Goal: Task Accomplishment & Management: Use online tool/utility

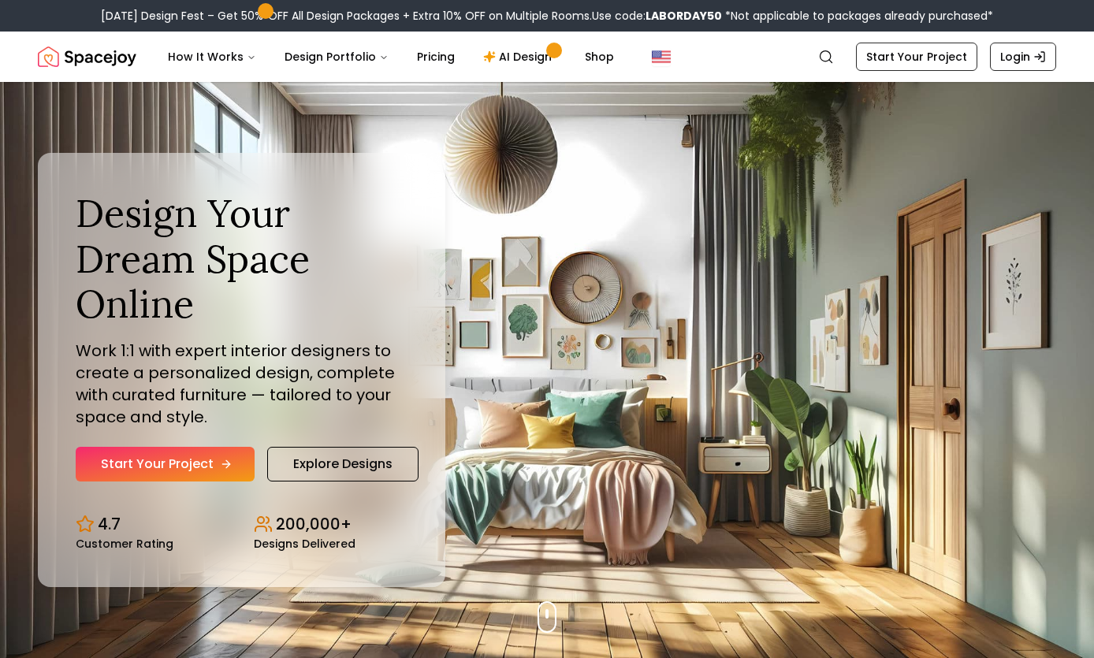
click at [183, 464] on link "Start Your Project" at bounding box center [165, 464] width 179 height 35
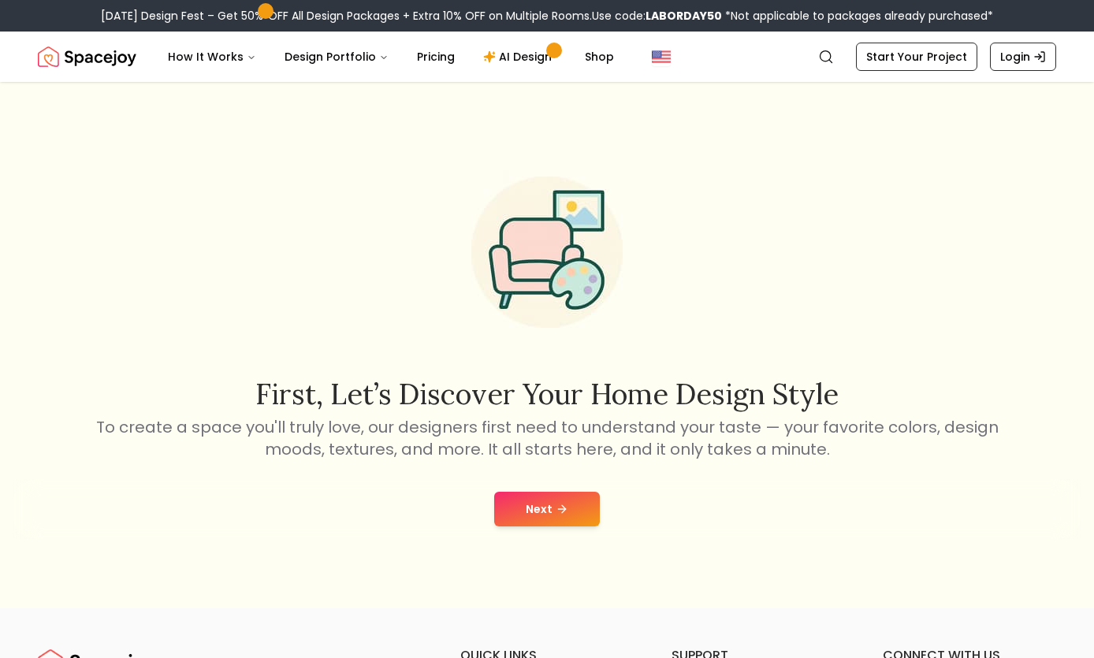
click at [543, 500] on button "Next" at bounding box center [547, 509] width 106 height 35
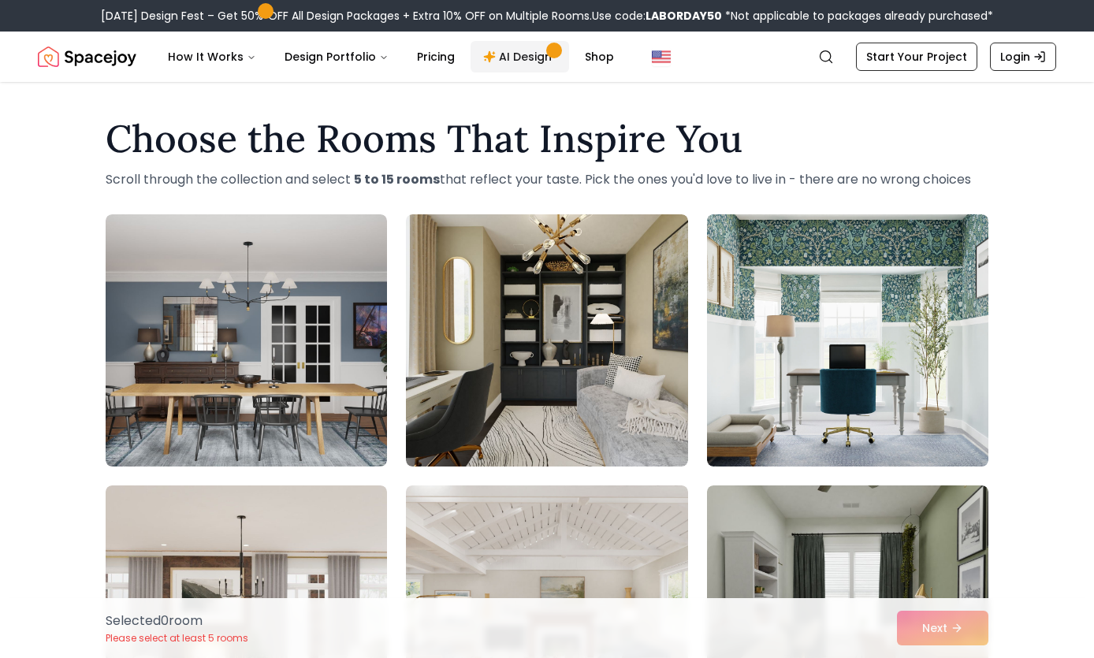
click at [523, 52] on link "AI Design" at bounding box center [520, 57] width 99 height 32
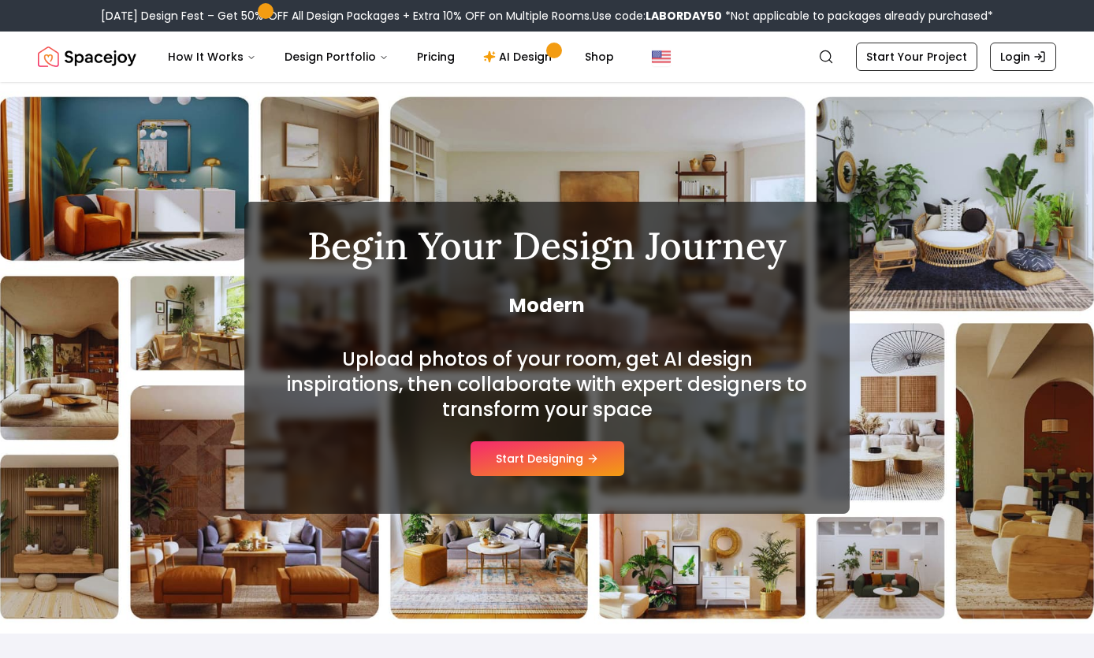
click at [557, 457] on button "Start Designing" at bounding box center [548, 459] width 154 height 35
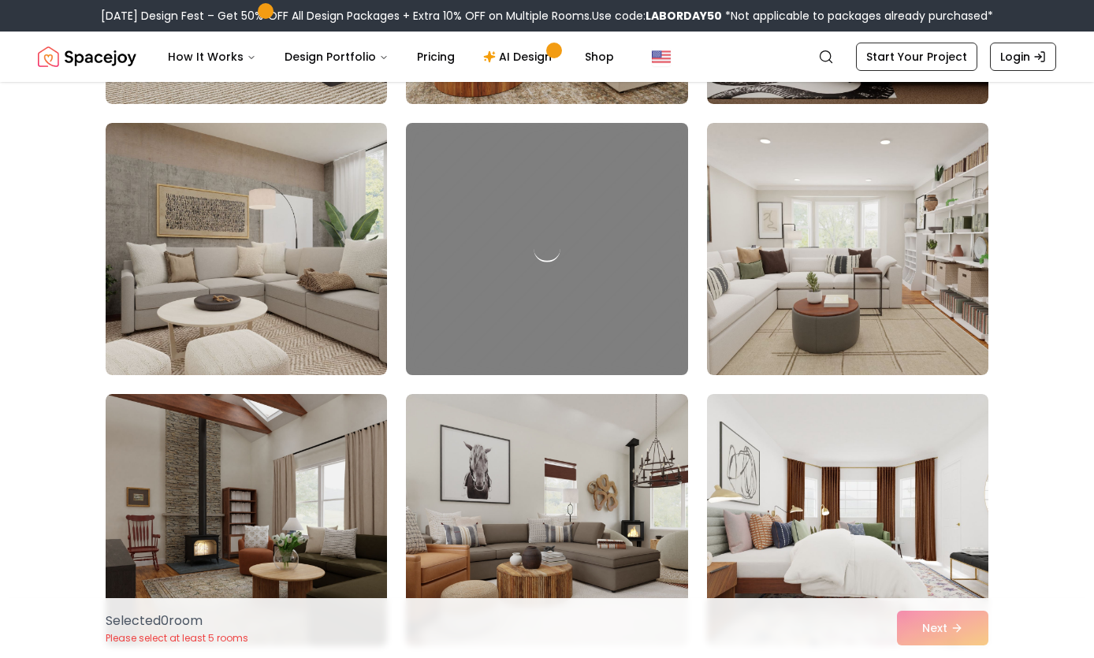
scroll to position [2060, 0]
